Goal: Transaction & Acquisition: Purchase product/service

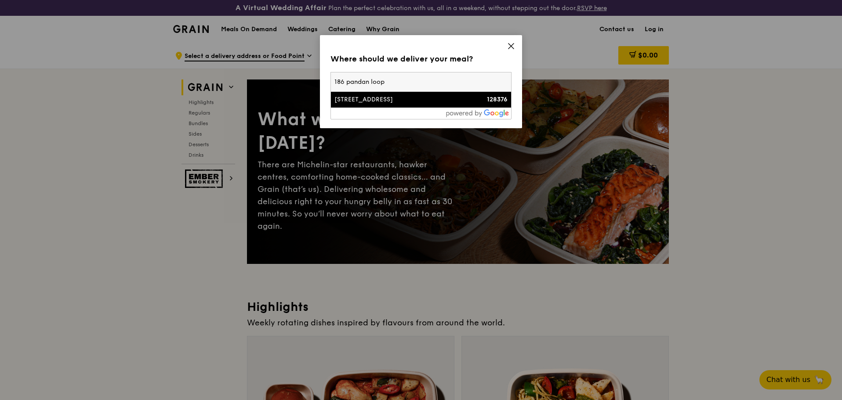
type input "186 pandan loop"
click at [388, 104] on li "[STREET_ADDRESS] 128376" at bounding box center [421, 100] width 180 height 16
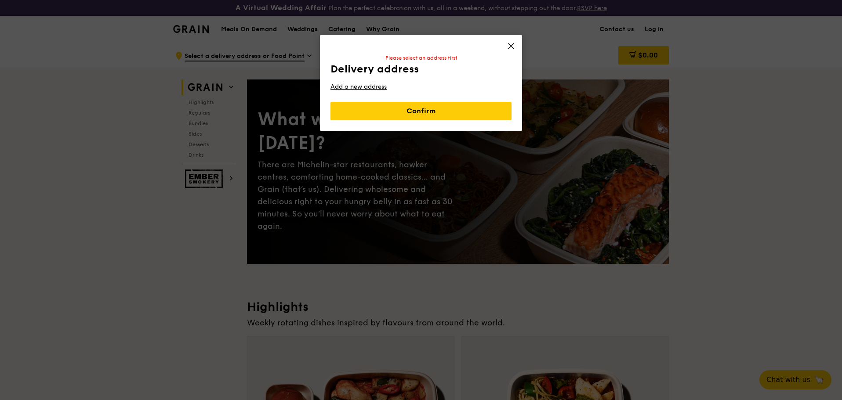
click at [392, 103] on div "Delivery address Pick up from a Food Point Please select an address first Deliv…" at bounding box center [420, 87] width 181 height 68
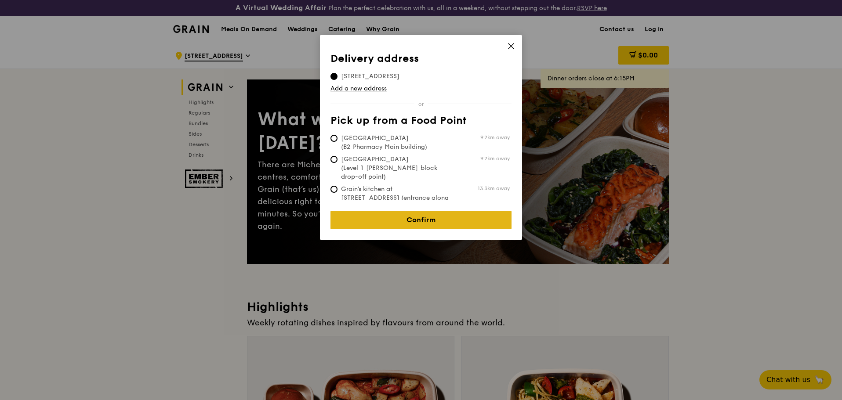
click at [420, 211] on link "Confirm" at bounding box center [420, 220] width 181 height 18
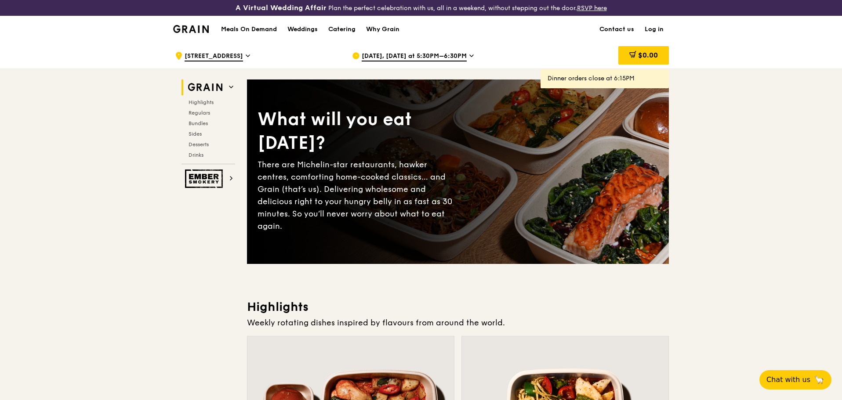
click at [470, 54] on icon at bounding box center [471, 56] width 4 height 8
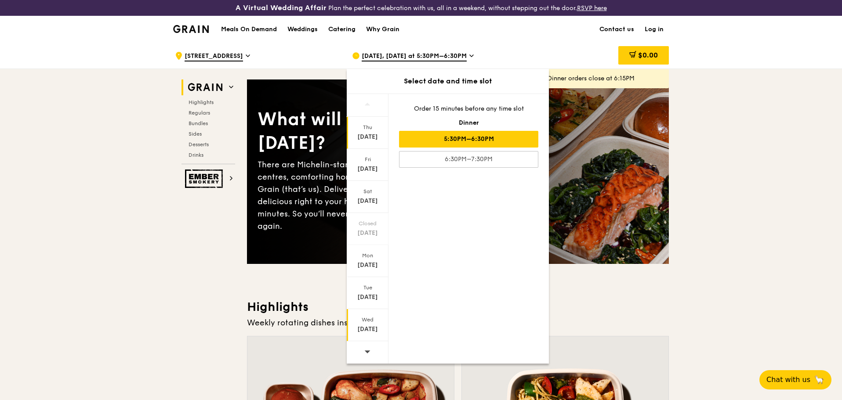
click at [369, 323] on div "Wed" at bounding box center [367, 319] width 39 height 7
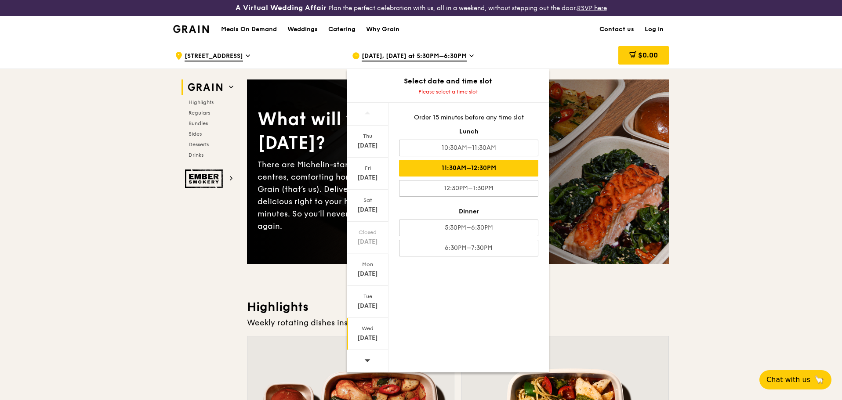
click at [475, 165] on div "11:30AM–12:30PM" at bounding box center [468, 168] width 139 height 17
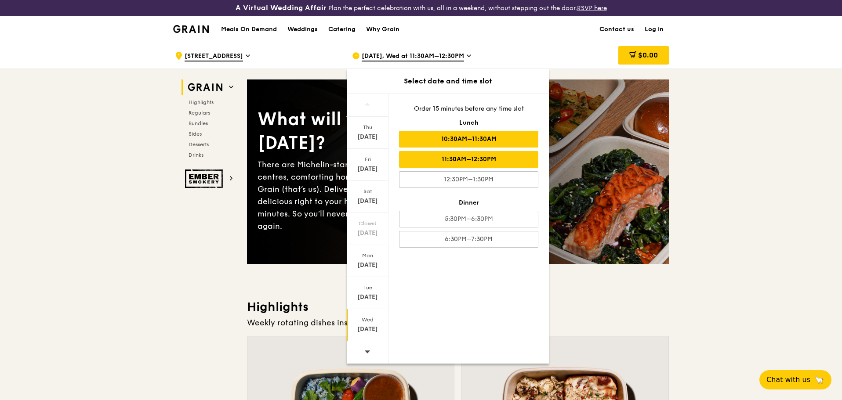
click at [467, 136] on div "10:30AM–11:30AM" at bounding box center [468, 139] width 139 height 17
click at [511, 53] on div "[DATE], Wed at 10:30AM–11:30AM" at bounding box center [433, 56] width 163 height 26
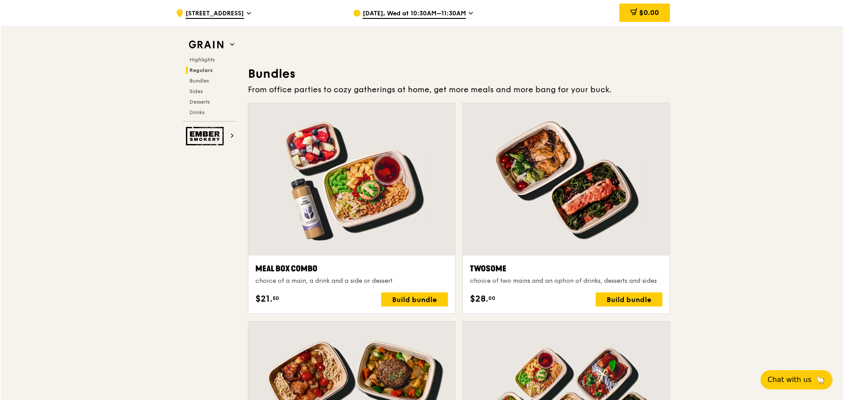
scroll to position [1285, 0]
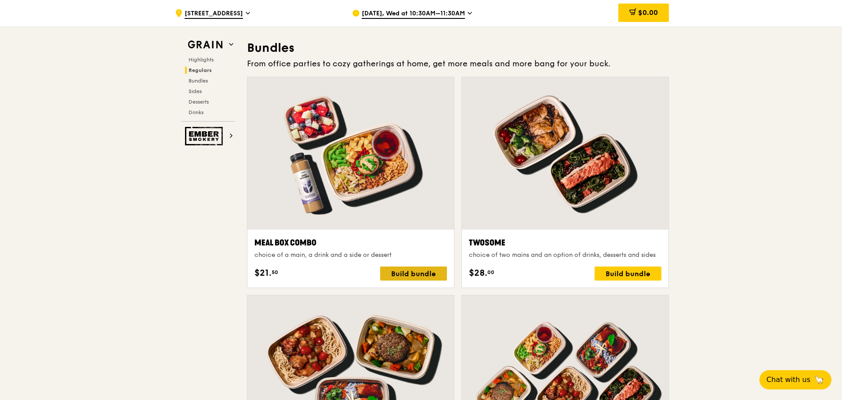
click at [413, 273] on div "Build bundle" at bounding box center [413, 274] width 67 height 14
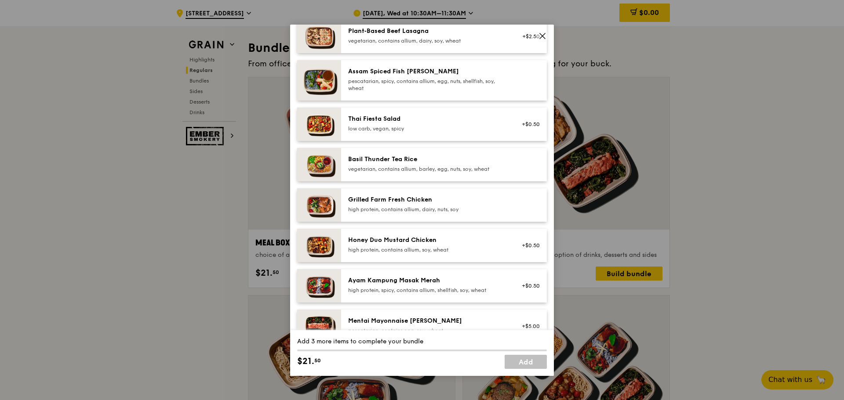
scroll to position [117, 0]
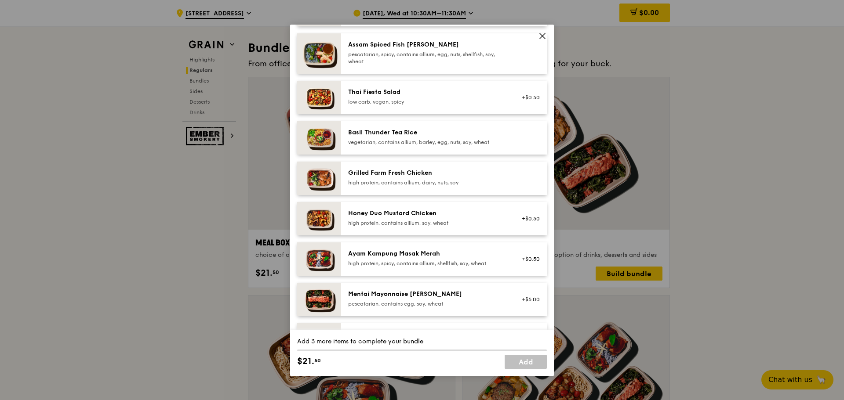
click at [349, 178] on div "Grilled Farm Fresh Chicken high protein, contains allium, dairy, nuts, soy" at bounding box center [427, 178] width 158 height 18
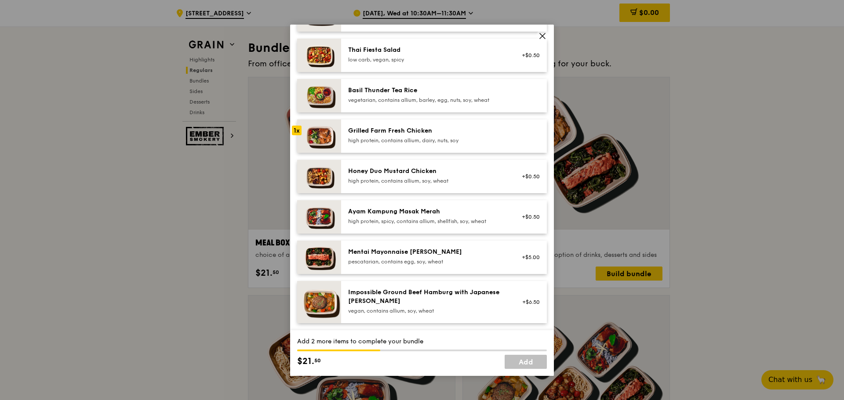
scroll to position [176, 0]
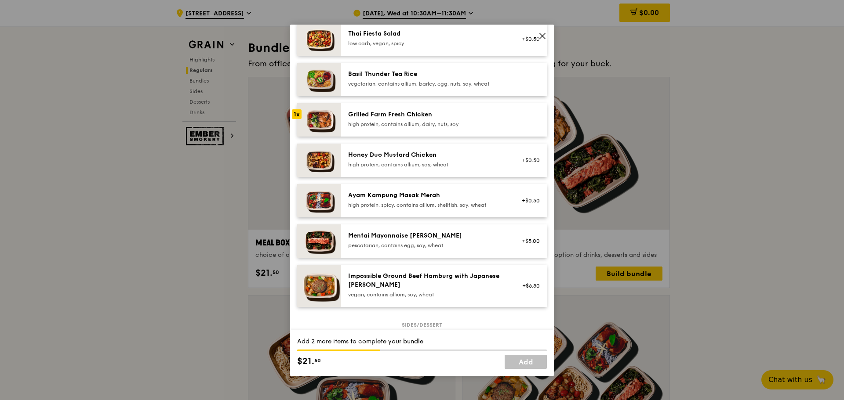
click at [318, 157] on img at bounding box center [319, 160] width 44 height 33
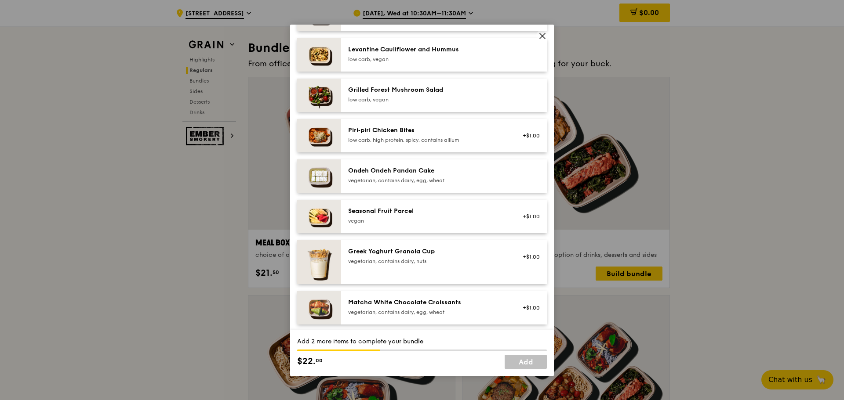
scroll to position [586, 0]
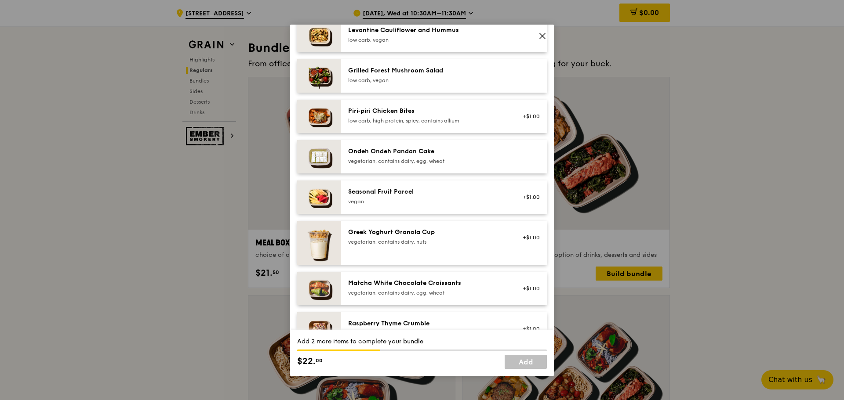
click at [324, 195] on img at bounding box center [319, 197] width 44 height 33
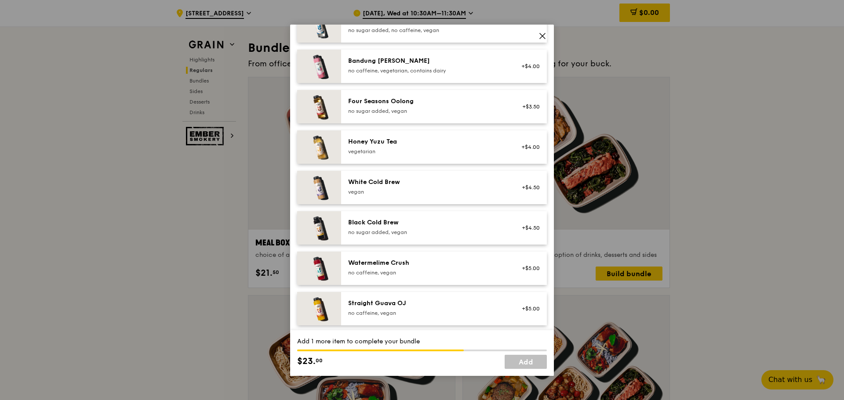
scroll to position [1006, 0]
click at [401, 264] on div "Watermelime Crush" at bounding box center [427, 261] width 158 height 9
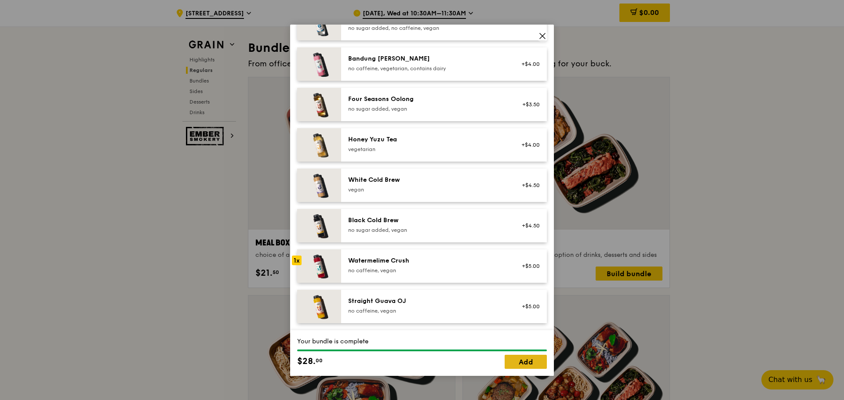
click at [529, 360] on link "Add" at bounding box center [525, 362] width 42 height 14
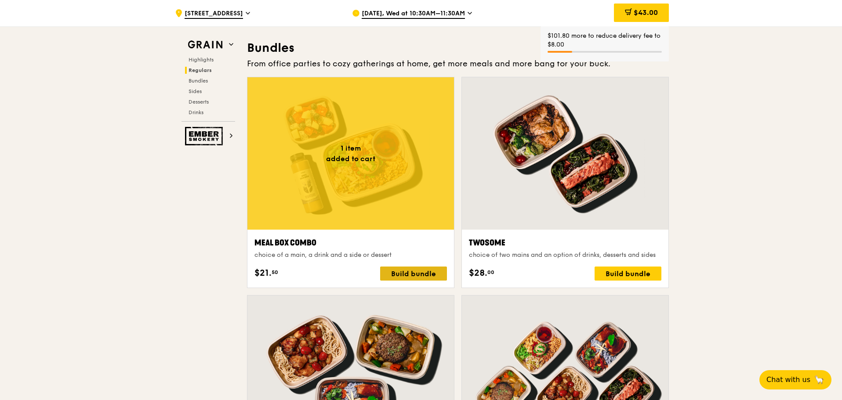
click at [416, 274] on div "Build bundle" at bounding box center [413, 274] width 67 height 14
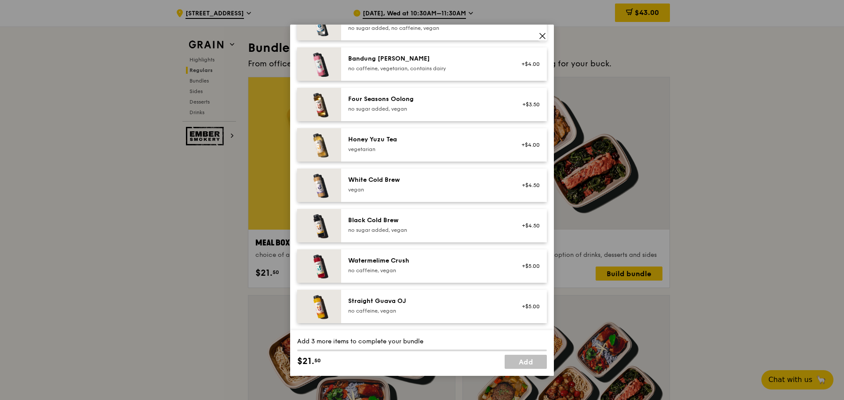
click at [392, 305] on div "Straight Guava OJ" at bounding box center [427, 301] width 158 height 9
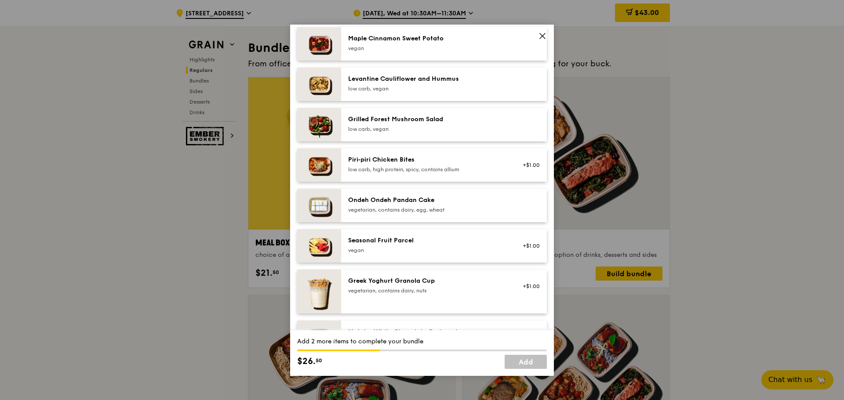
scroll to position [596, 0]
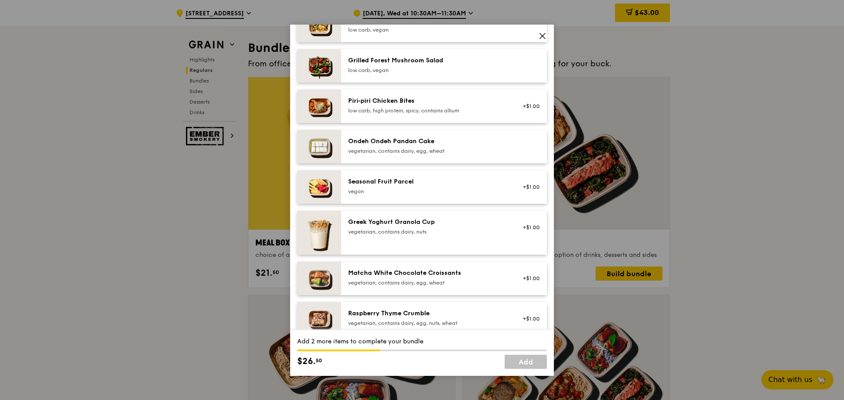
click at [317, 276] on img at bounding box center [319, 278] width 44 height 33
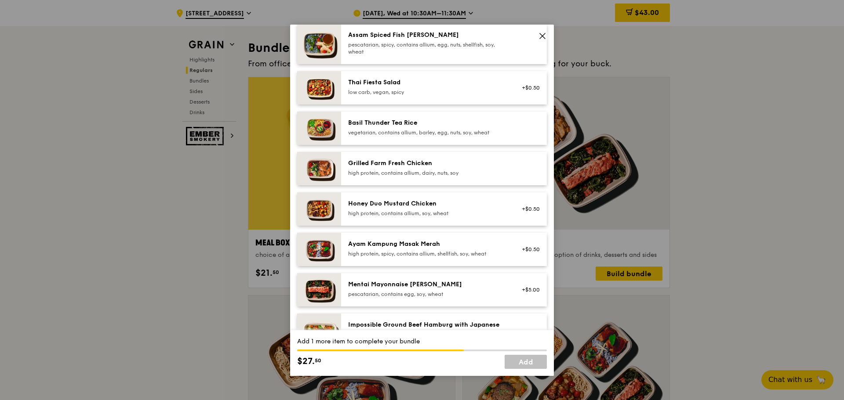
scroll to position [185, 0]
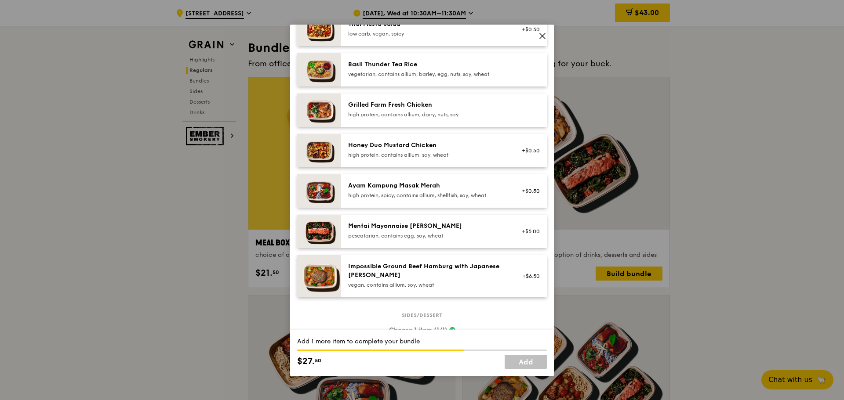
click at [328, 229] on img at bounding box center [319, 231] width 44 height 33
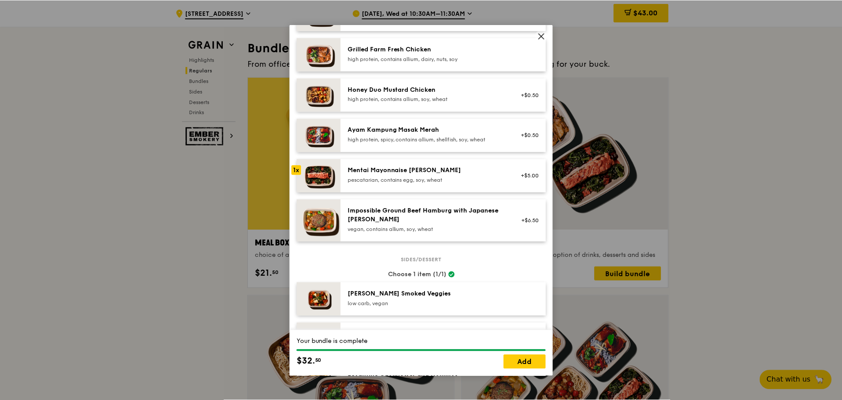
scroll to position [303, 0]
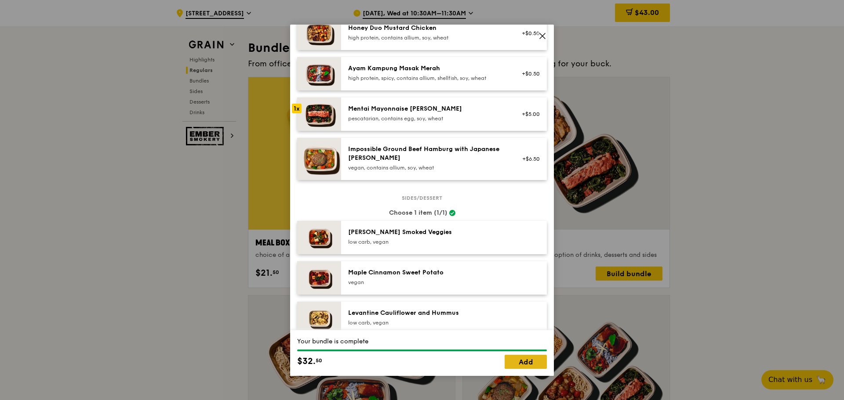
click at [525, 361] on link "Add" at bounding box center [525, 362] width 42 height 14
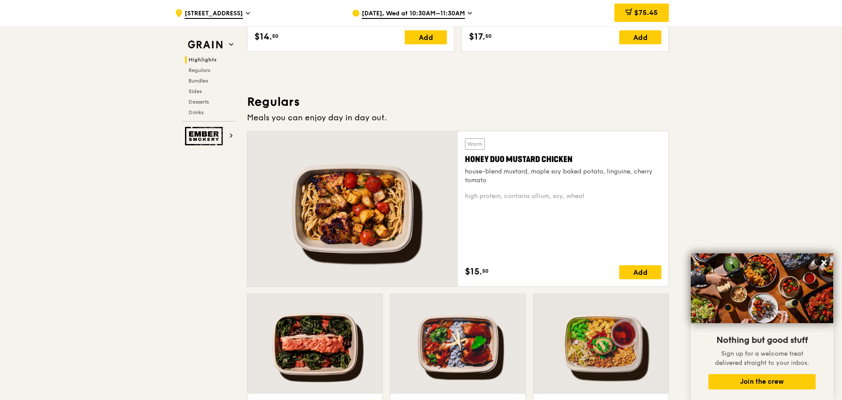
scroll to position [524, 0]
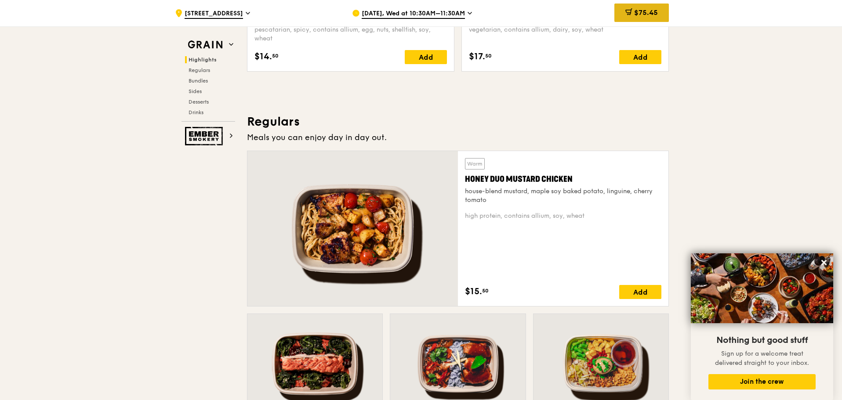
click at [654, 9] on span "$75.45" at bounding box center [646, 12] width 24 height 8
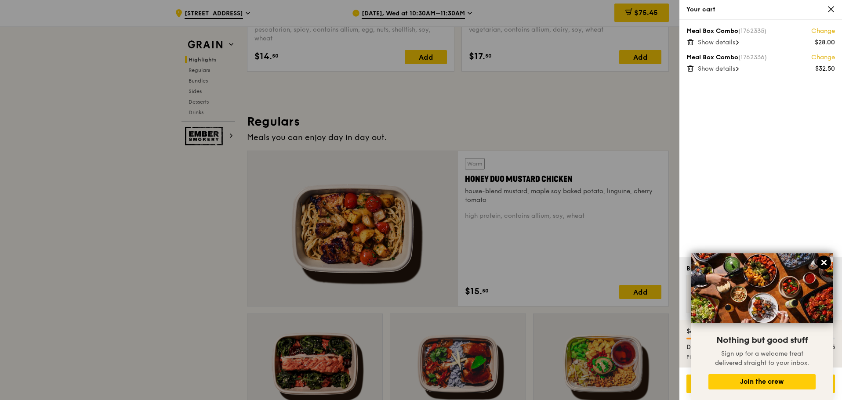
click at [825, 258] on button at bounding box center [824, 263] width 14 height 14
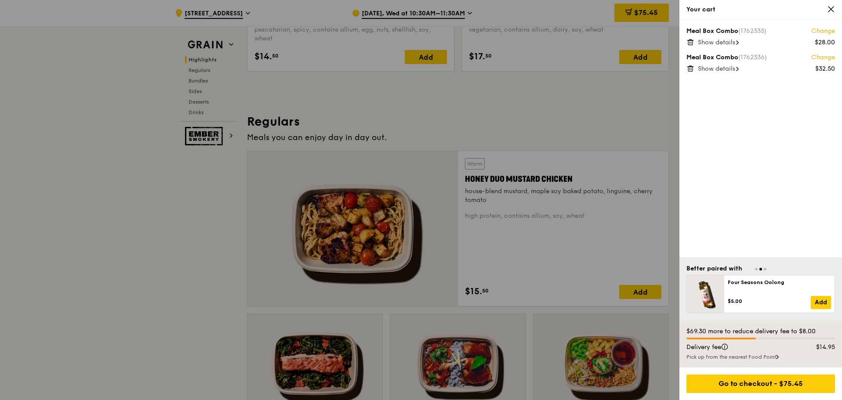
scroll to position [582, 0]
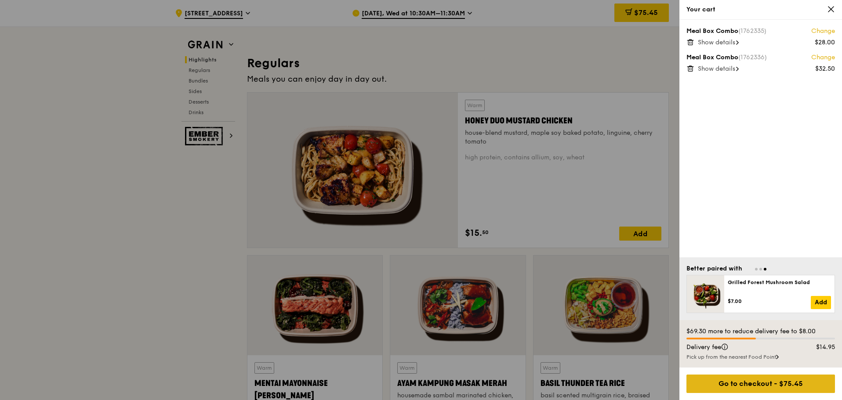
click at [750, 382] on div "Go to checkout - $75.45" at bounding box center [760, 384] width 149 height 18
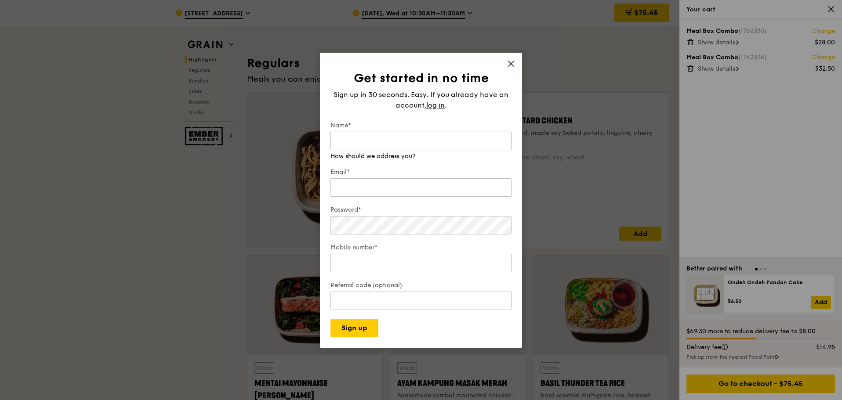
click at [358, 139] on input "Name*" at bounding box center [420, 141] width 181 height 18
type input "[PERSON_NAME]"
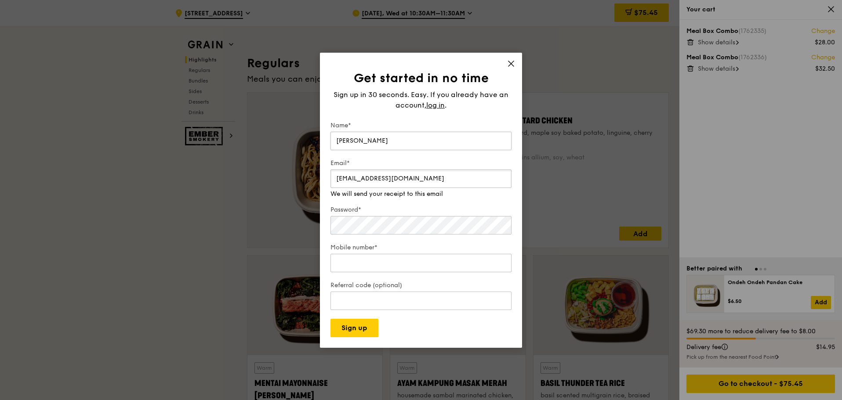
type input "[EMAIL_ADDRESS][DOMAIN_NAME]"
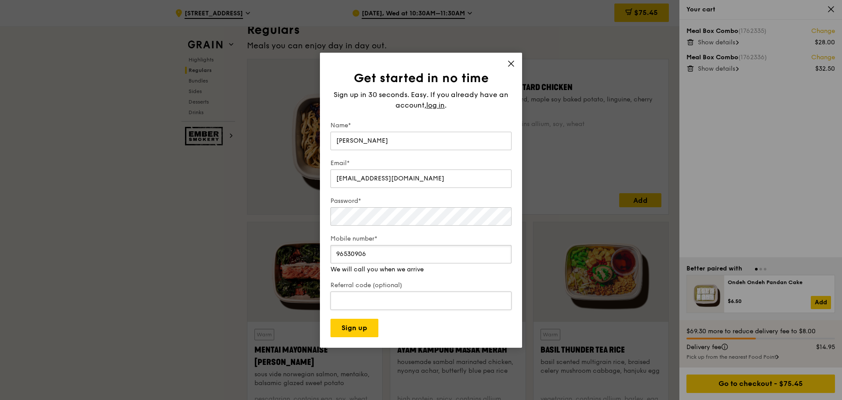
scroll to position [641, 0]
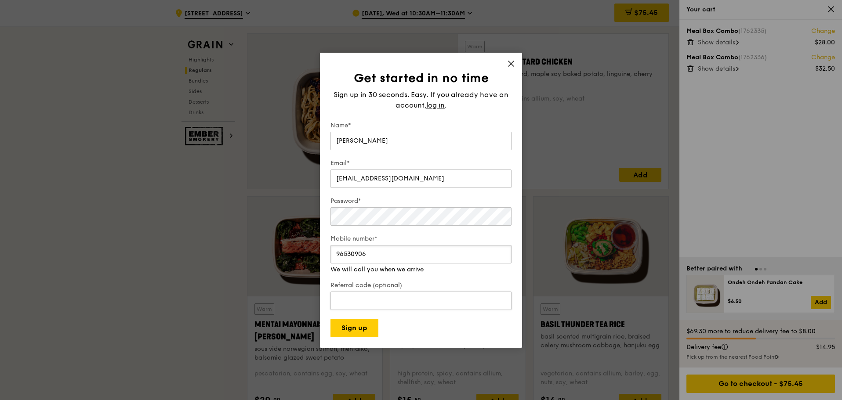
type input "96530906"
click at [381, 298] on input "Referral code (optional)" at bounding box center [420, 301] width 181 height 18
click at [370, 256] on input "96530906" at bounding box center [420, 254] width 181 height 18
click at [382, 304] on div "Referral code (optional)" at bounding box center [420, 296] width 181 height 31
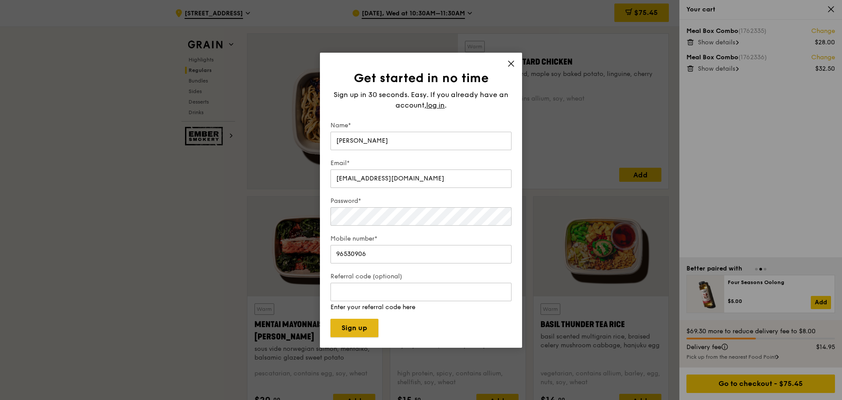
click at [351, 327] on button "Sign up" at bounding box center [354, 328] width 48 height 18
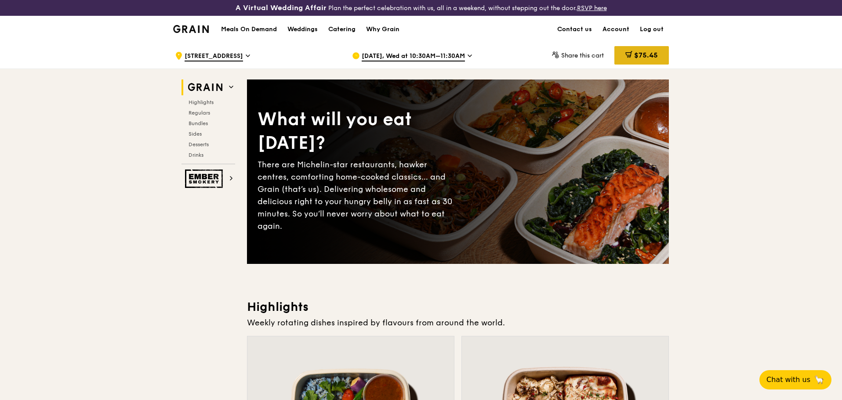
click at [646, 54] on span "$75.45" at bounding box center [646, 55] width 24 height 8
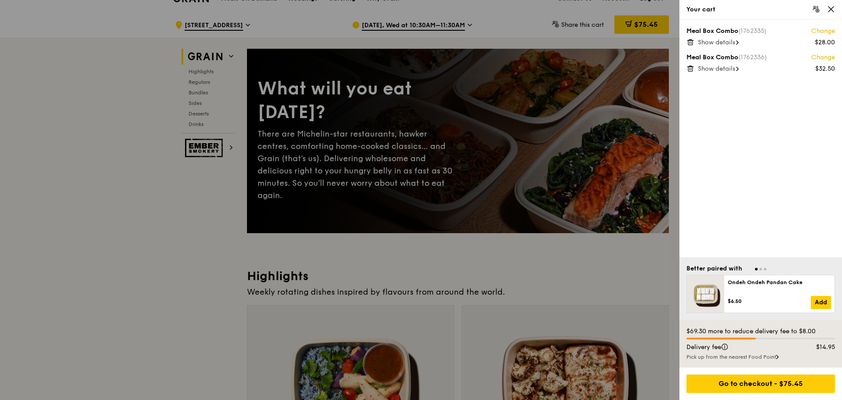
scroll to position [58, 0]
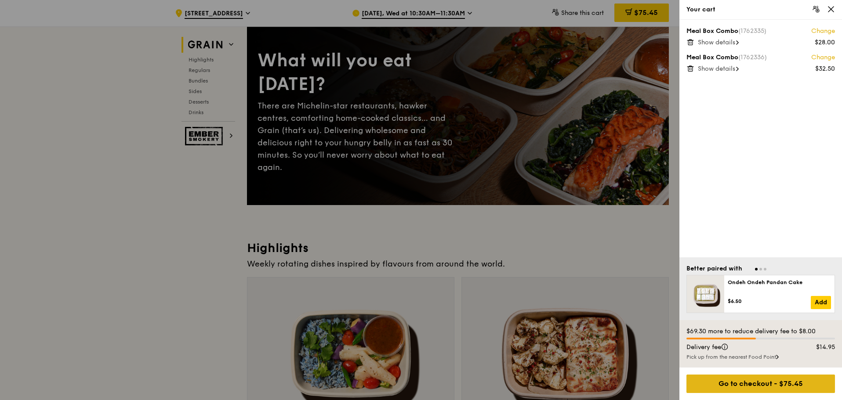
click at [745, 385] on div "Go to checkout - $75.45" at bounding box center [760, 384] width 149 height 18
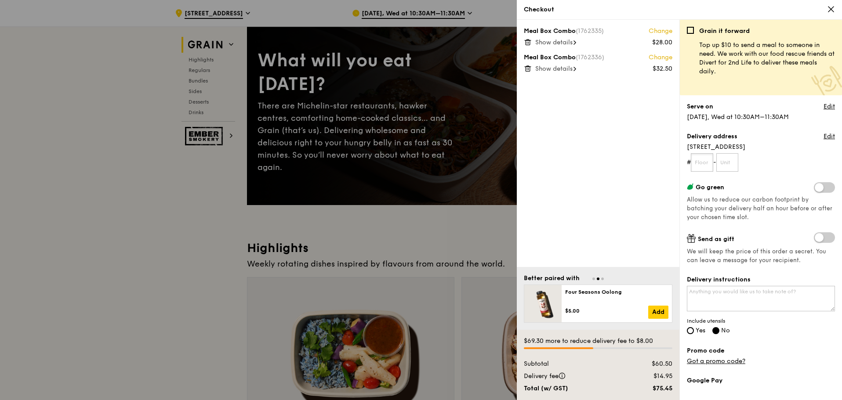
click at [703, 165] on input "text" at bounding box center [702, 162] width 22 height 18
type input "1"
click at [726, 161] on input "text" at bounding box center [727, 162] width 22 height 18
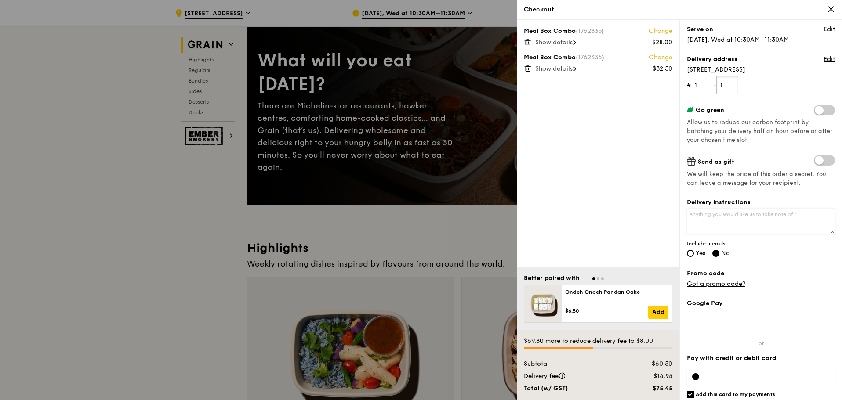
scroll to position [106, 0]
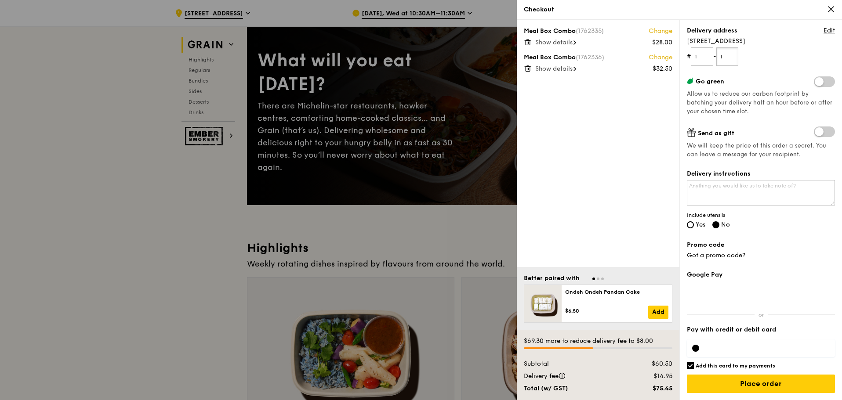
type input "1"
click at [695, 227] on label "Yes" at bounding box center [696, 225] width 18 height 7
click at [694, 227] on input "Yes" at bounding box center [690, 224] width 7 height 7
radio input "true"
radio input "false"
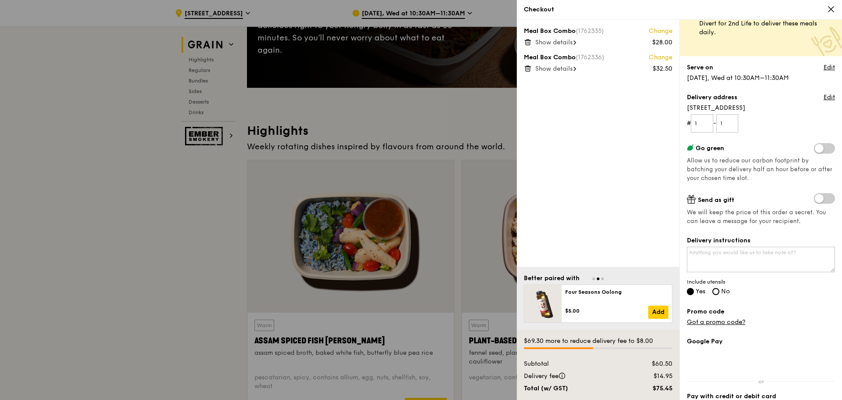
scroll to position [58, 0]
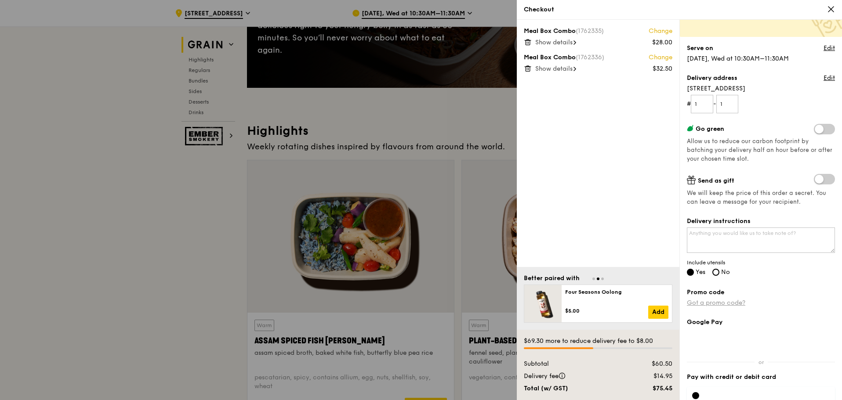
click at [735, 303] on link "Got a promo code?" at bounding box center [716, 302] width 58 height 7
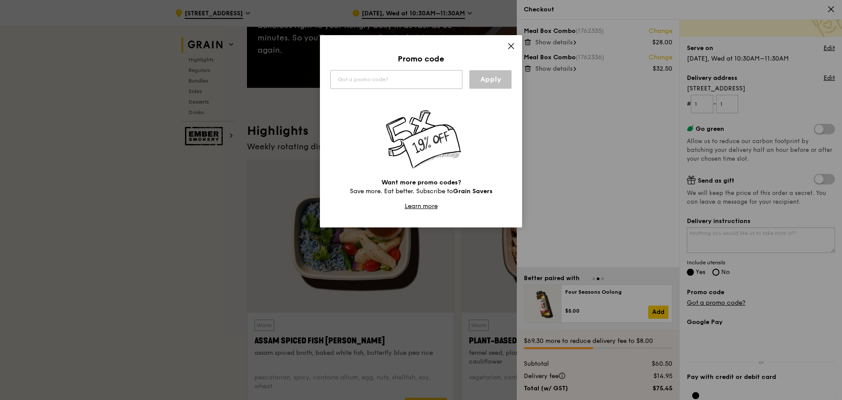
click at [380, 77] on input "text" at bounding box center [396, 79] width 132 height 18
type input "WELCOMEFEAST"
click at [487, 81] on link "Apply" at bounding box center [490, 79] width 42 height 18
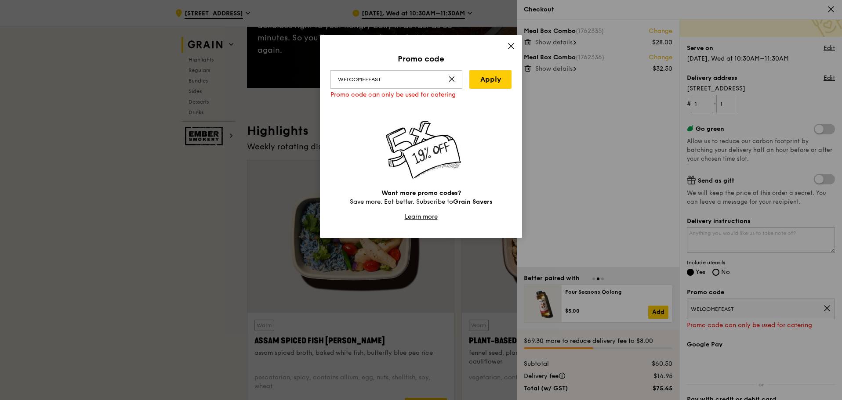
click at [508, 46] on icon at bounding box center [511, 46] width 8 height 8
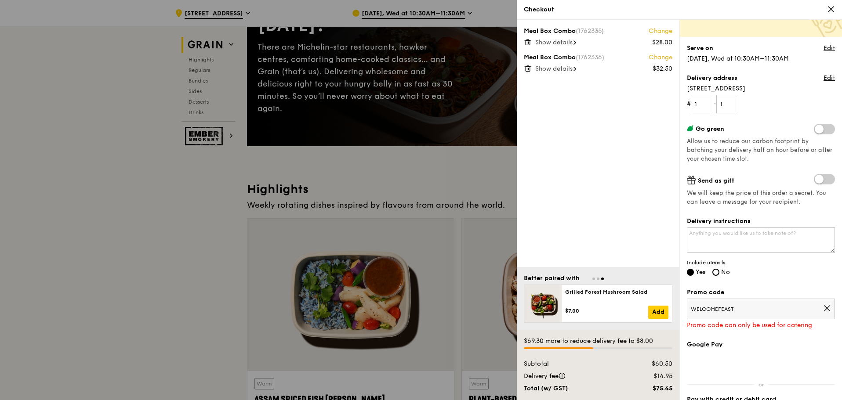
click at [823, 309] on icon at bounding box center [827, 309] width 8 height 8
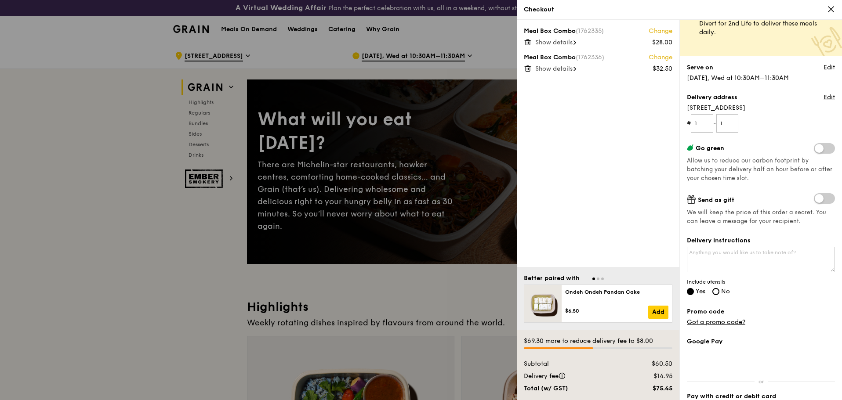
scroll to position [106, 0]
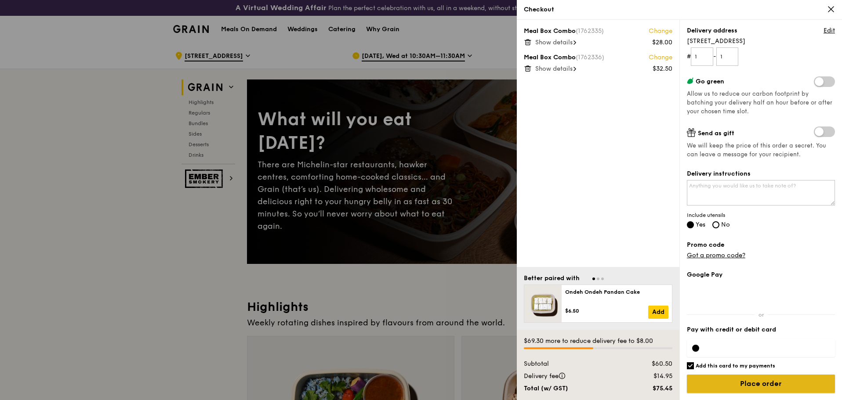
click at [741, 387] on input "Place order" at bounding box center [761, 384] width 148 height 18
